Goal: Task Accomplishment & Management: Manage account settings

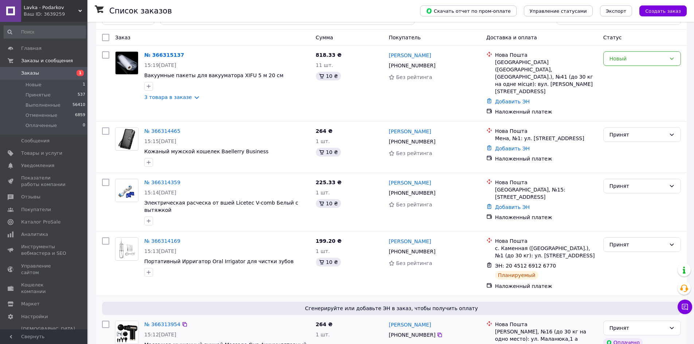
scroll to position [36, 0]
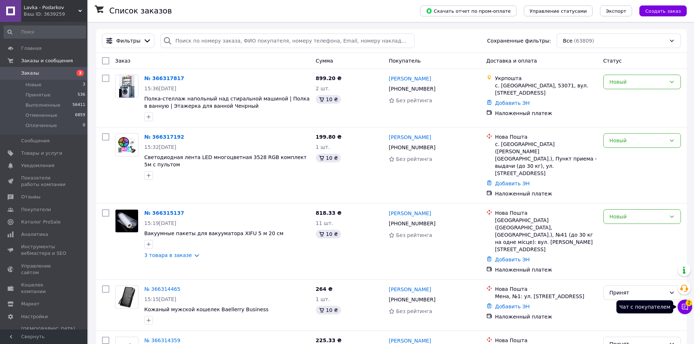
click at [688, 309] on icon at bounding box center [684, 306] width 7 height 7
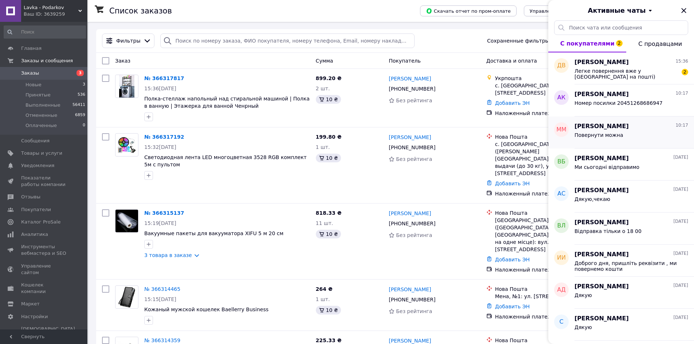
click at [582, 145] on div "Максим Мвнченко 10:17 Повернути можна" at bounding box center [633, 133] width 119 height 32
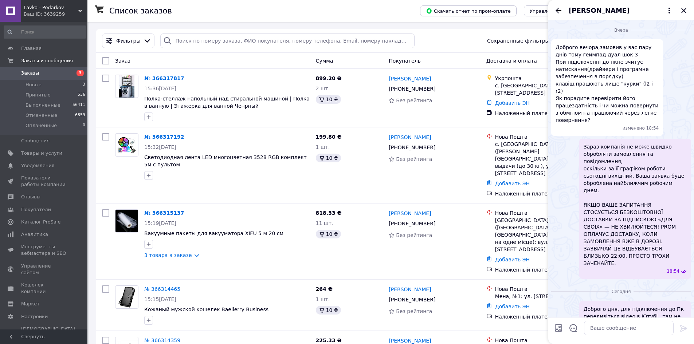
scroll to position [42, 0]
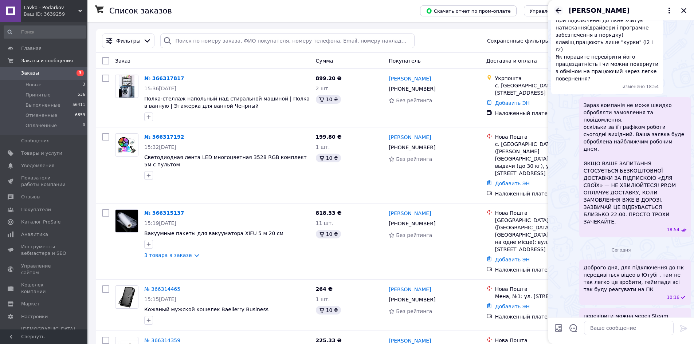
click at [558, 11] on icon "Назад" at bounding box center [558, 10] width 9 height 9
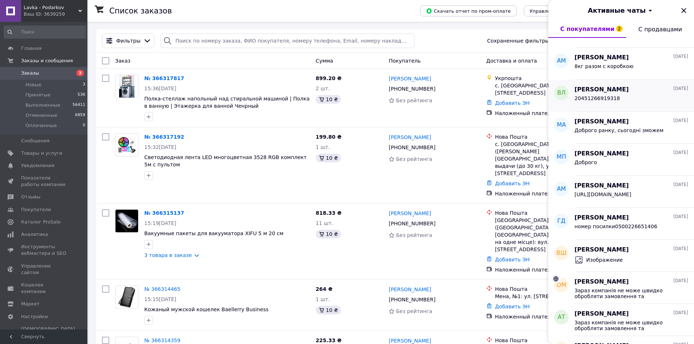
scroll to position [291, 0]
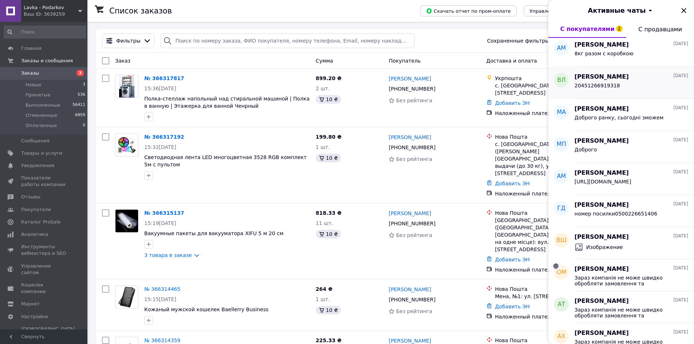
click at [624, 192] on div "Анжела Мацыцкая 11.10.2025 https://youtu.be/BLv8B92IC7k?si=V6_SE5wGPKq8MYPr" at bounding box center [633, 179] width 119 height 32
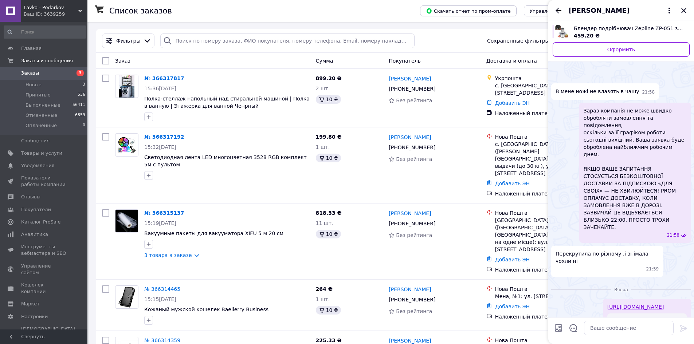
scroll to position [76, 0]
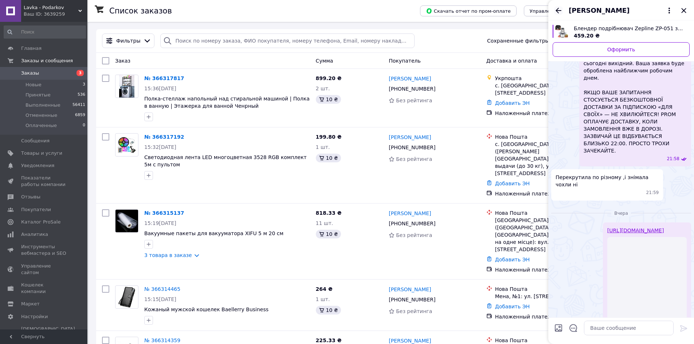
click at [556, 12] on icon "Назад" at bounding box center [558, 10] width 9 height 9
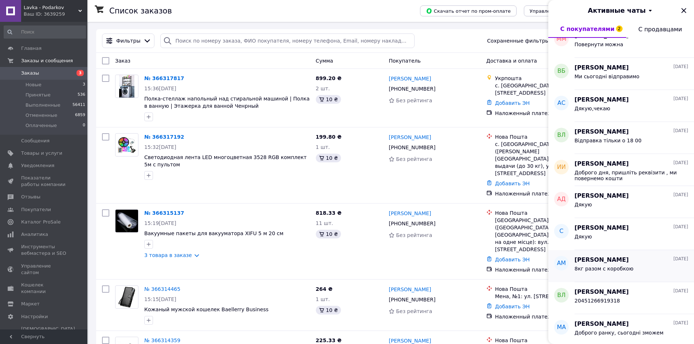
scroll to position [146, 0]
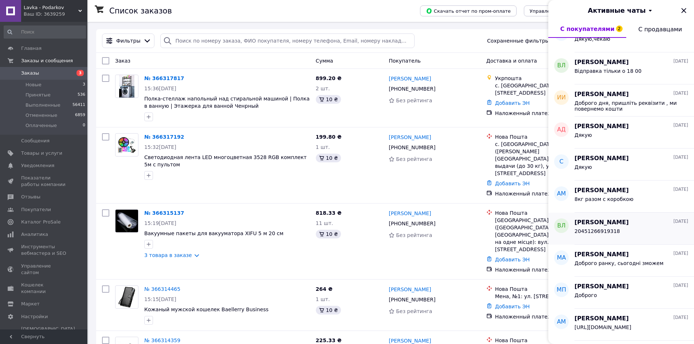
click at [633, 234] on div "20451266919318" at bounding box center [631, 233] width 114 height 12
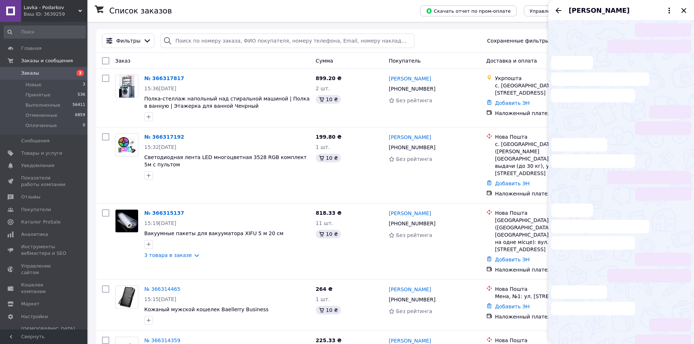
scroll to position [11, 0]
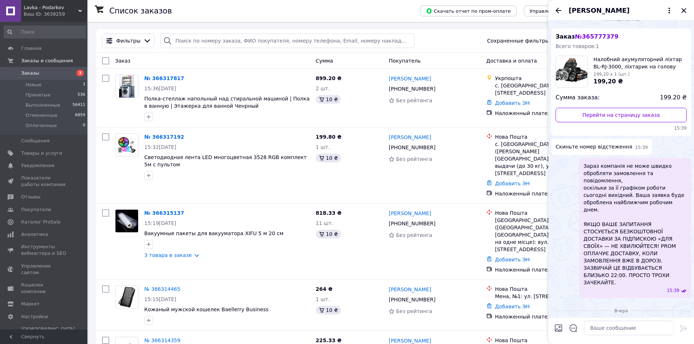
click at [556, 15] on div "Василь Лісковацький" at bounding box center [621, 10] width 146 height 20
click at [557, 3] on div "Василь Лісковацький" at bounding box center [621, 10] width 146 height 20
click at [554, 11] on icon "Назад" at bounding box center [558, 10] width 9 height 9
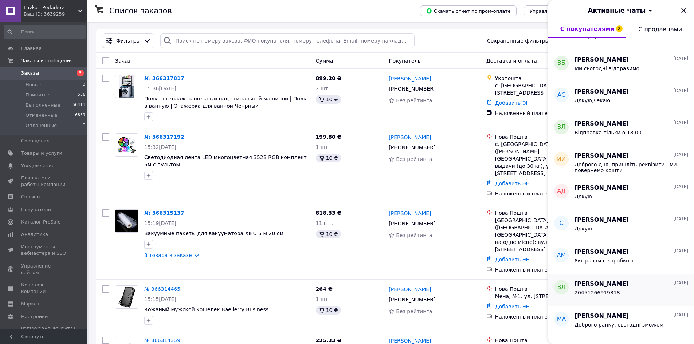
scroll to position [146, 0]
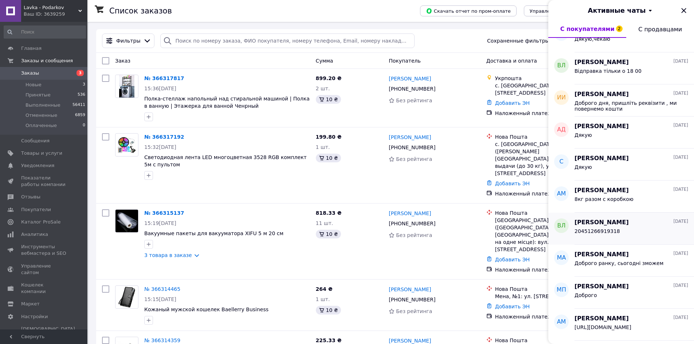
click at [596, 242] on div "Василь Лісковацький 11.10.2025 20451266919318" at bounding box center [633, 229] width 119 height 32
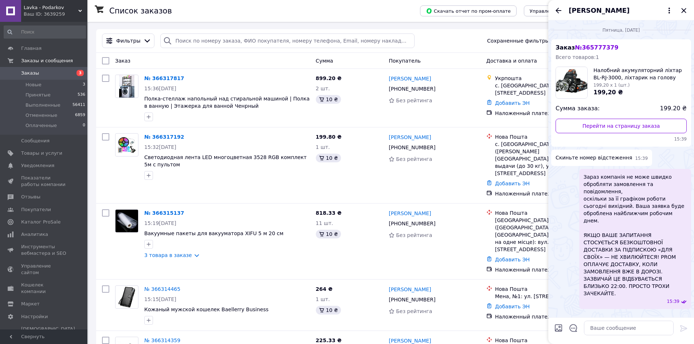
scroll to position [11, 0]
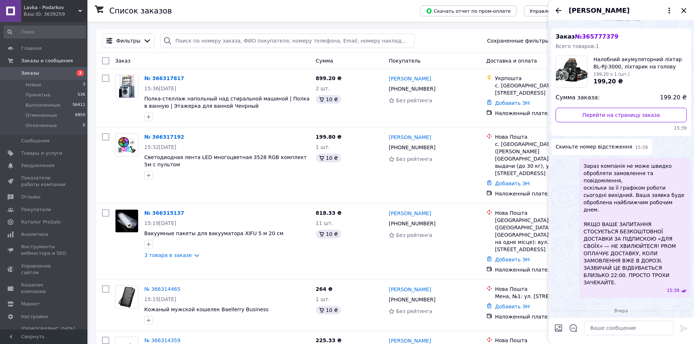
drag, startPoint x: 620, startPoint y: 167, endPoint x: 620, endPoint y: 172, distance: 4.7
click at [620, 169] on span "Зараз компанія не може швидко обробляти замовлення та повідомлення, оскільки за…" at bounding box center [634, 224] width 103 height 124
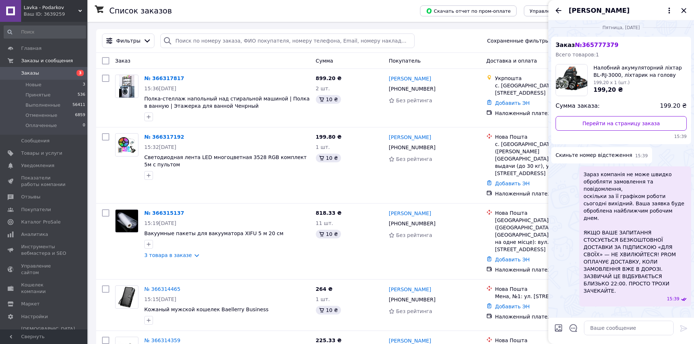
scroll to position [0, 0]
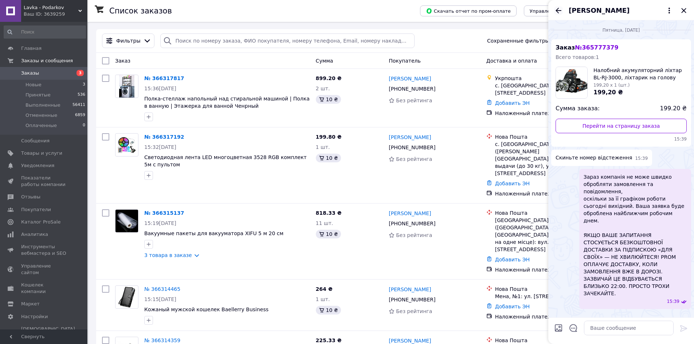
click at [554, 13] on icon "Назад" at bounding box center [558, 10] width 9 height 9
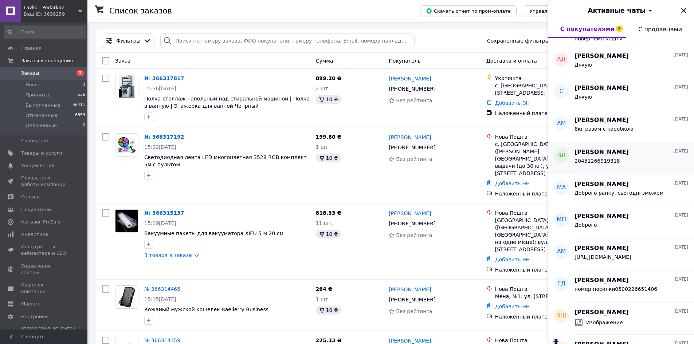
scroll to position [218, 0]
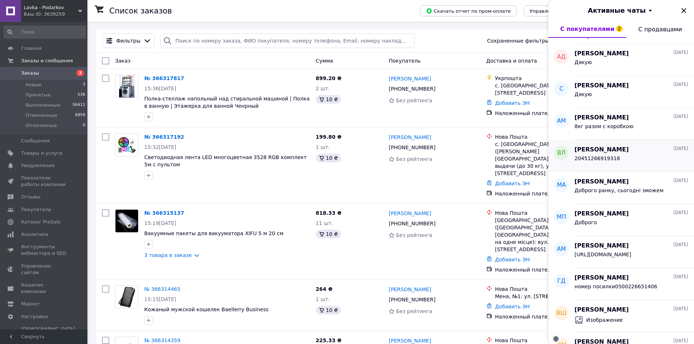
click at [619, 193] on span "Доброго ранку, сьогодні зможем" at bounding box center [618, 190] width 89 height 6
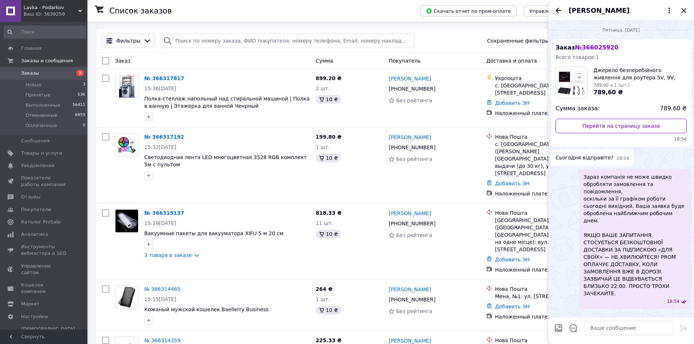
scroll to position [11, 0]
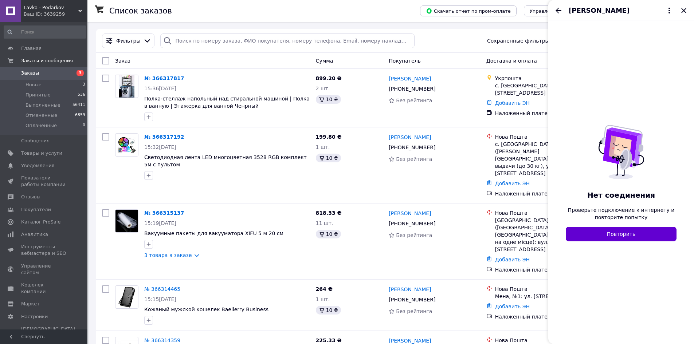
click at [641, 237] on button "Повторить" at bounding box center [620, 234] width 111 height 15
click at [560, 7] on icon "Назад" at bounding box center [558, 10] width 9 height 9
click at [557, 11] on icon "Назад" at bounding box center [558, 10] width 9 height 9
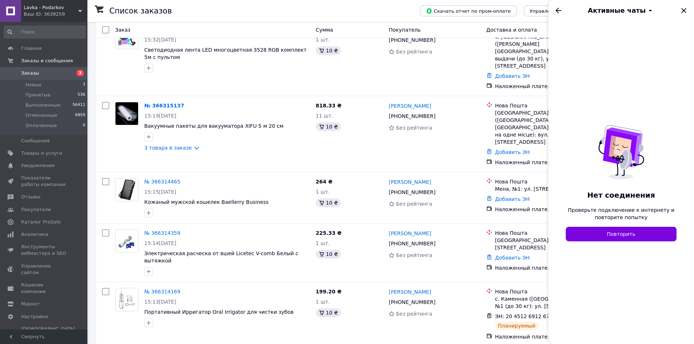
scroll to position [0, 0]
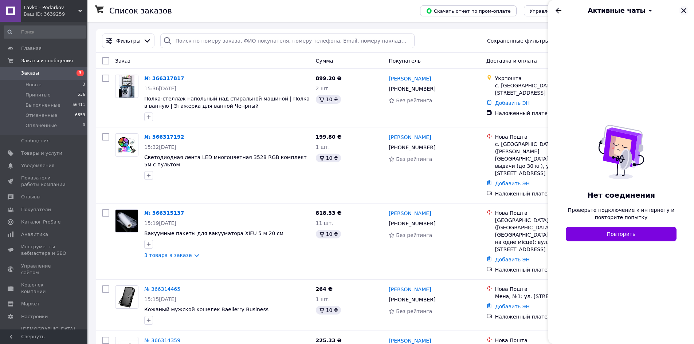
click at [682, 11] on icon "Закрыть" at bounding box center [683, 10] width 9 height 9
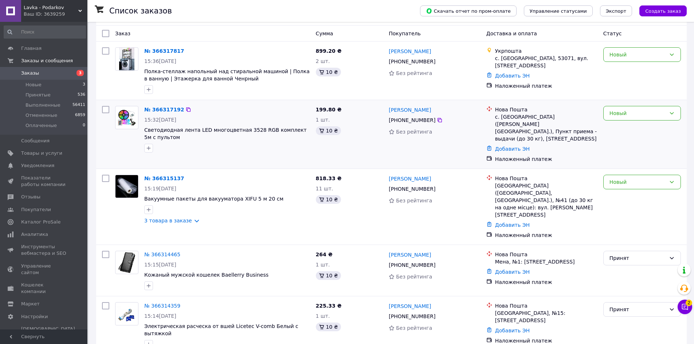
scroll to position [73, 0]
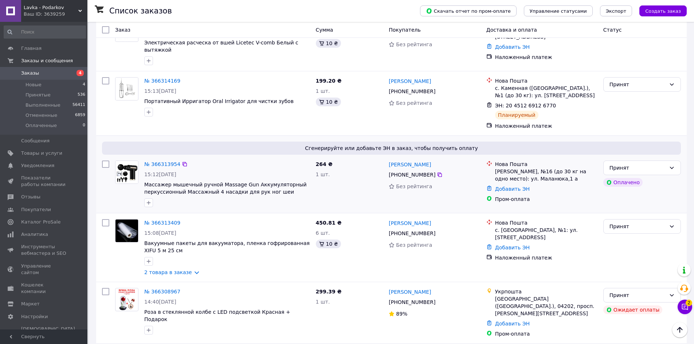
scroll to position [364, 0]
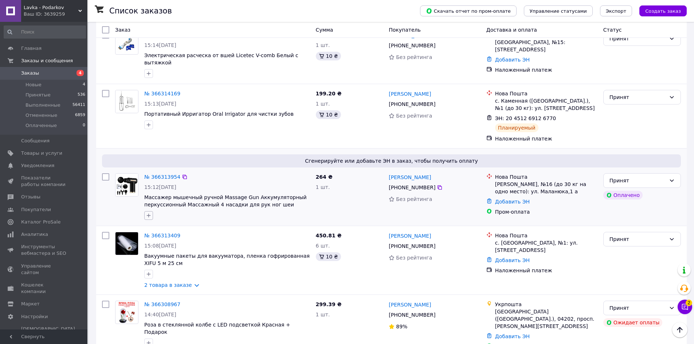
click at [148, 213] on icon "button" at bounding box center [149, 216] width 6 height 6
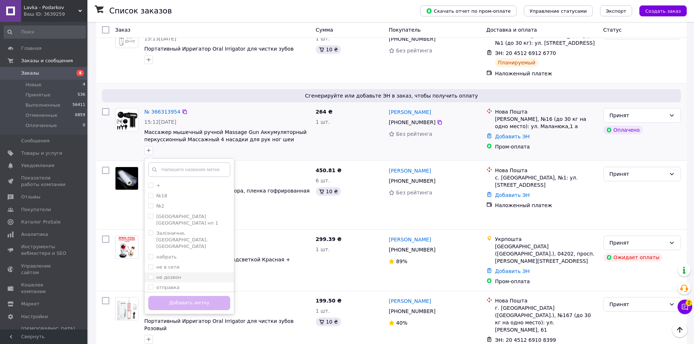
scroll to position [510, 0]
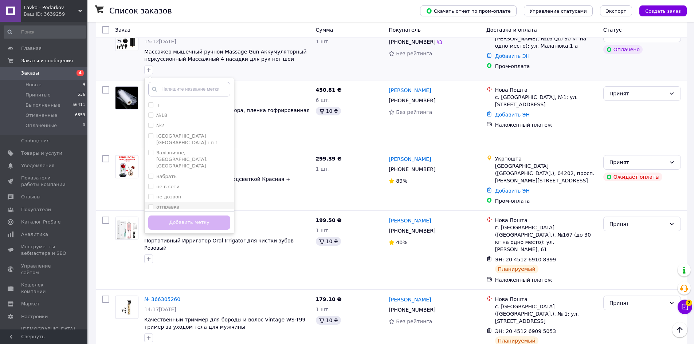
click at [190, 204] on div "отправка" at bounding box center [189, 207] width 82 height 7
checkbox input "true"
click at [173, 216] on button "Добавить метку" at bounding box center [189, 223] width 82 height 14
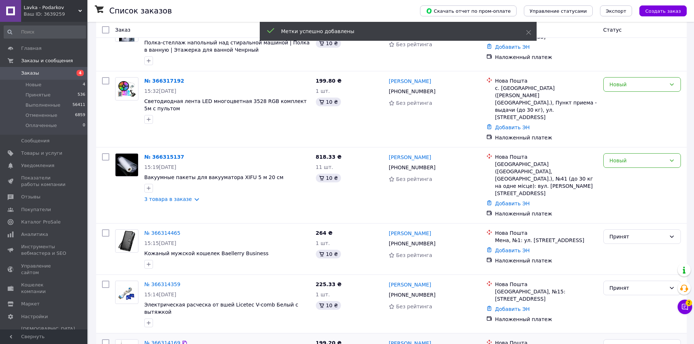
scroll to position [328, 0]
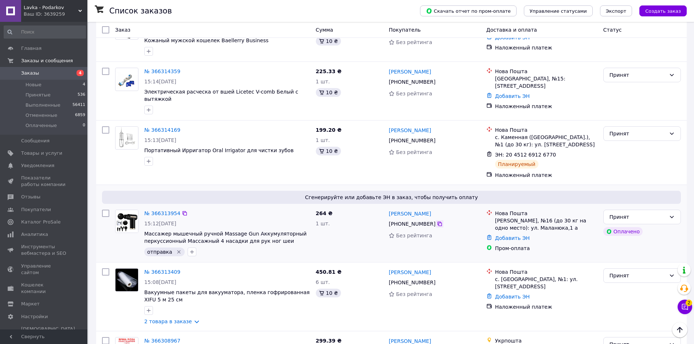
click at [437, 221] on icon at bounding box center [440, 224] width 6 height 6
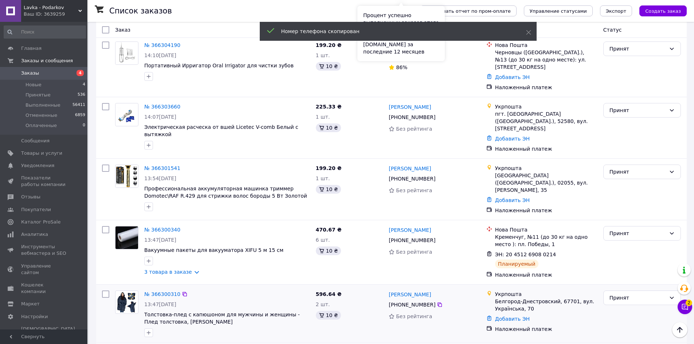
scroll to position [837, 0]
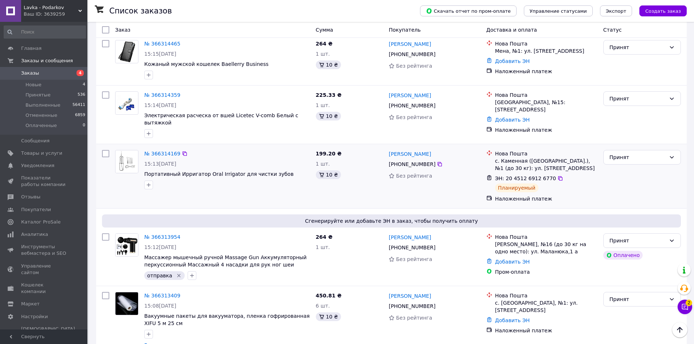
scroll to position [291, 0]
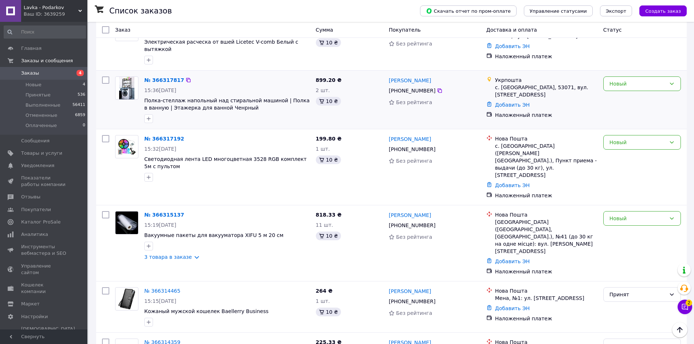
scroll to position [0, 0]
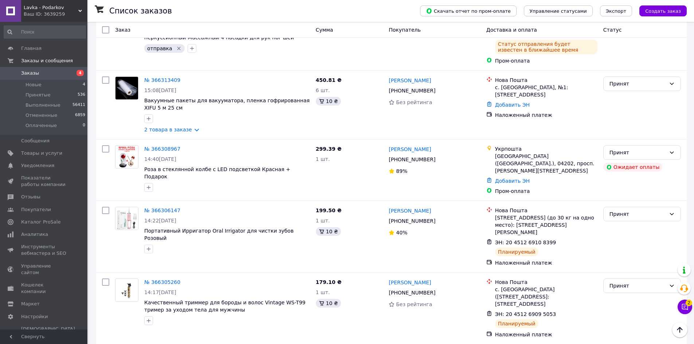
scroll to position [546, 0]
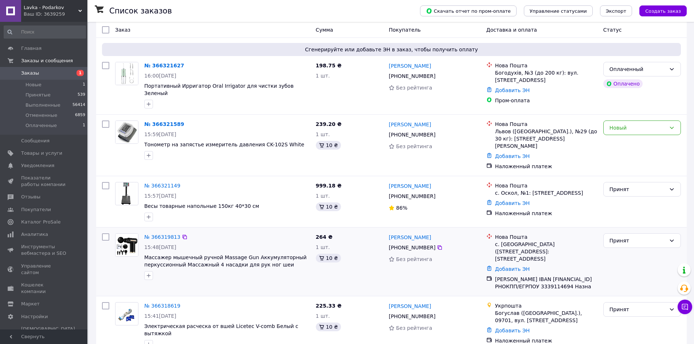
scroll to position [182, 0]
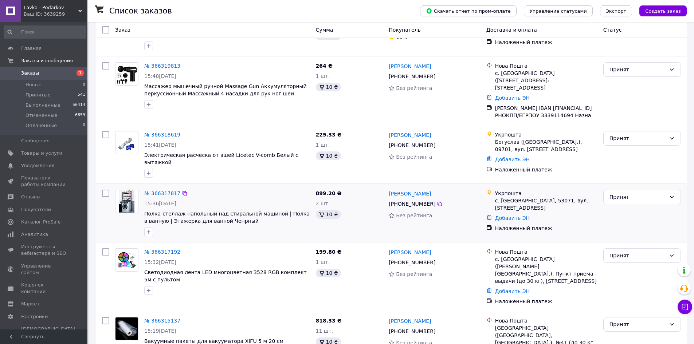
scroll to position [218, 0]
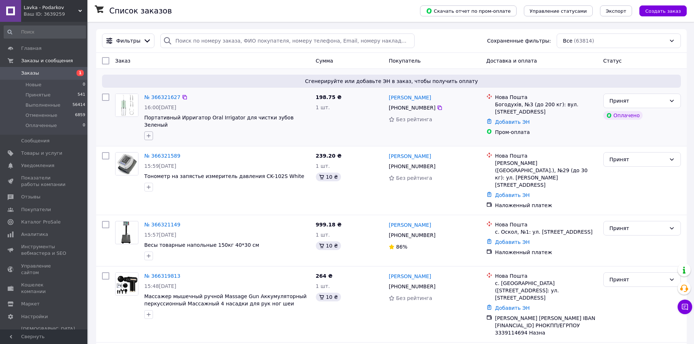
click at [146, 133] on icon "button" at bounding box center [149, 136] width 6 height 6
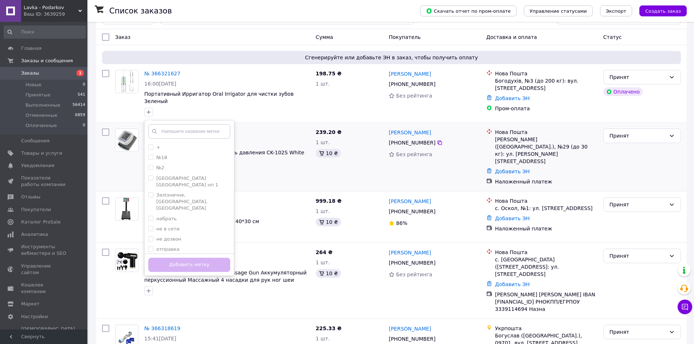
scroll to position [36, 0]
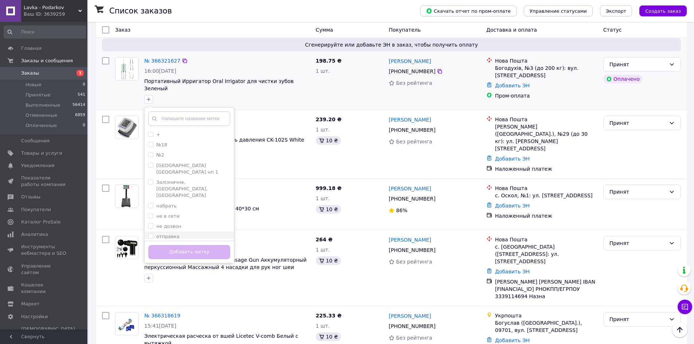
click at [202, 233] on div "отправка" at bounding box center [189, 236] width 82 height 7
checkbox input "true"
click at [191, 245] on button "Добавить метку" at bounding box center [189, 252] width 82 height 14
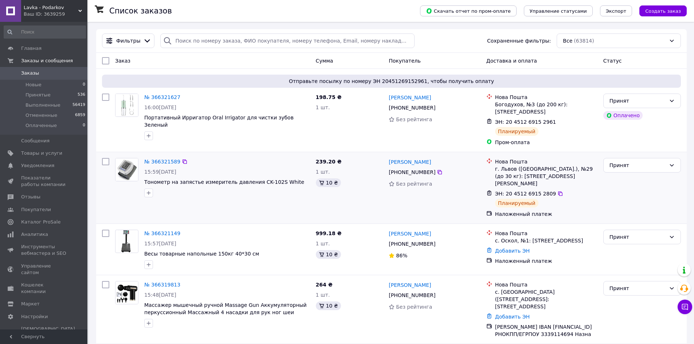
scroll to position [110, 0]
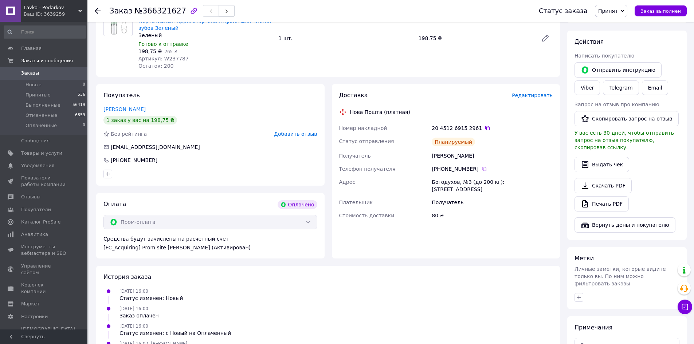
scroll to position [332, 0]
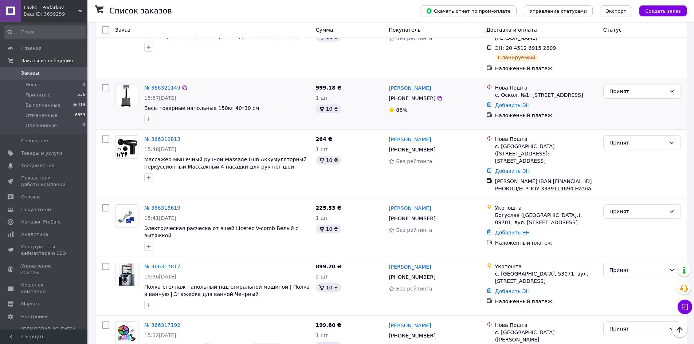
scroll to position [20, 0]
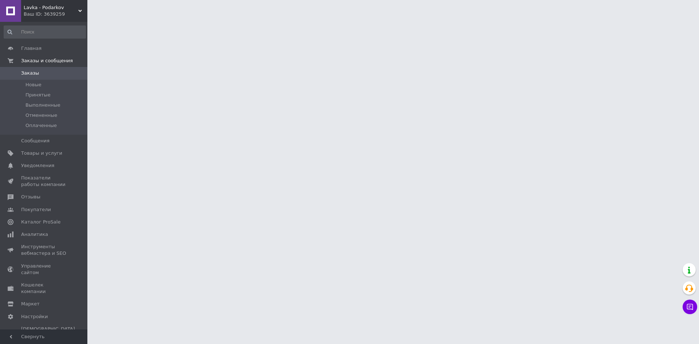
drag, startPoint x: 312, startPoint y: 342, endPoint x: 348, endPoint y: 332, distance: 37.3
click at [323, 18] on html "Lavka - Podarkov Ваш ID: 3639259 Сайт Lavka - Podarkov Кабинет покупателя Прове…" at bounding box center [349, 9] width 699 height 18
